Goal: Transaction & Acquisition: Purchase product/service

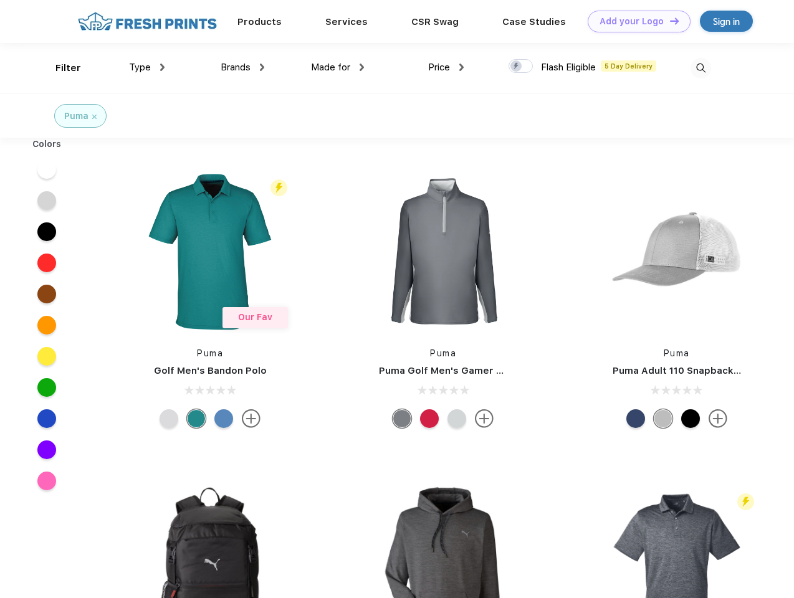
click at [634, 21] on link "Add your Logo Design Tool" at bounding box center [638, 22] width 103 height 22
click at [0, 0] on div "Design Tool" at bounding box center [0, 0] width 0 height 0
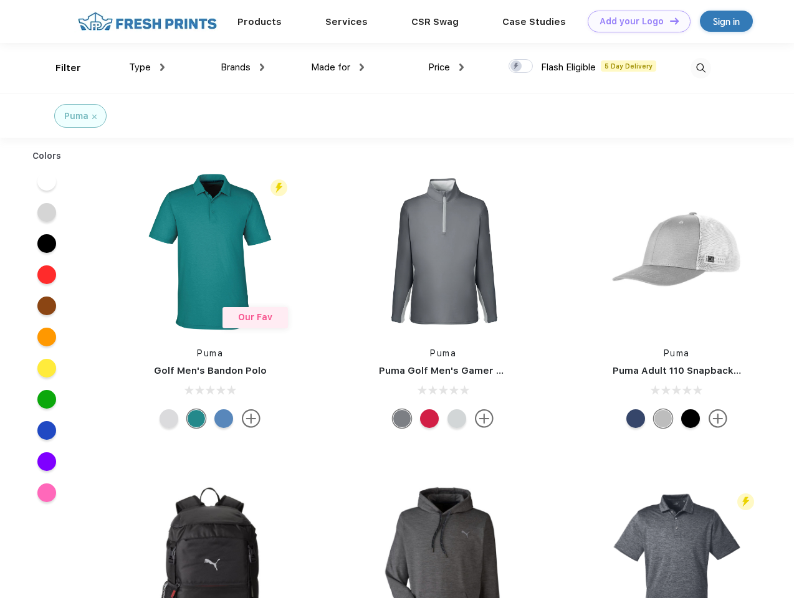
click at [668, 21] on link "Add your Logo Design Tool" at bounding box center [638, 22] width 103 height 22
click at [60, 68] on div "Filter" at bounding box center [68, 68] width 26 height 14
click at [147, 67] on span "Type" at bounding box center [140, 67] width 22 height 11
click at [242, 67] on span "Brands" at bounding box center [235, 67] width 30 height 11
click at [338, 67] on span "Made for" at bounding box center [330, 67] width 39 height 11
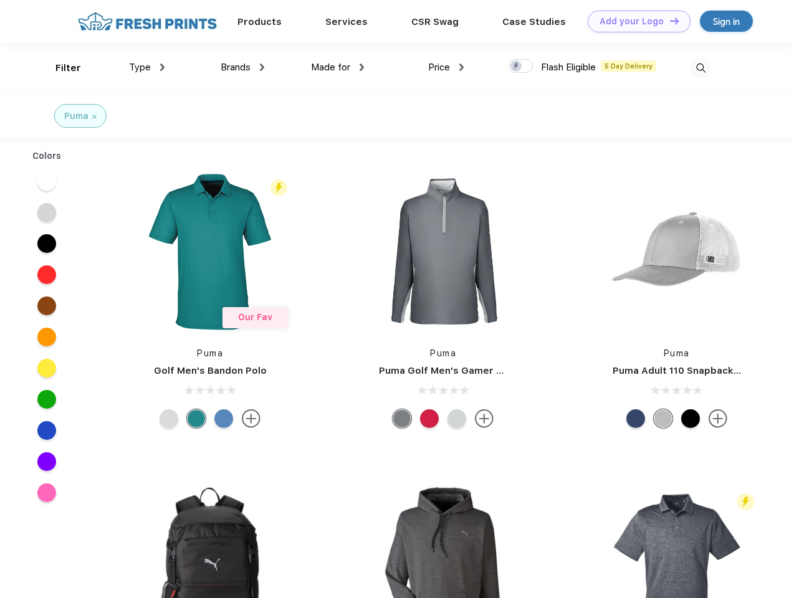
click at [446, 67] on span "Price" at bounding box center [439, 67] width 22 height 11
click at [521, 67] on div at bounding box center [520, 66] width 24 height 14
click at [516, 67] on input "checkbox" at bounding box center [512, 63] width 8 height 8
click at [700, 68] on img at bounding box center [700, 68] width 21 height 21
